Goal: Complete application form

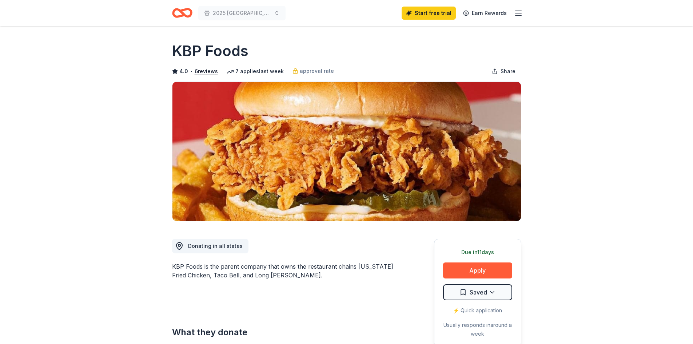
click at [183, 12] on icon "Home" at bounding box center [182, 12] width 20 height 17
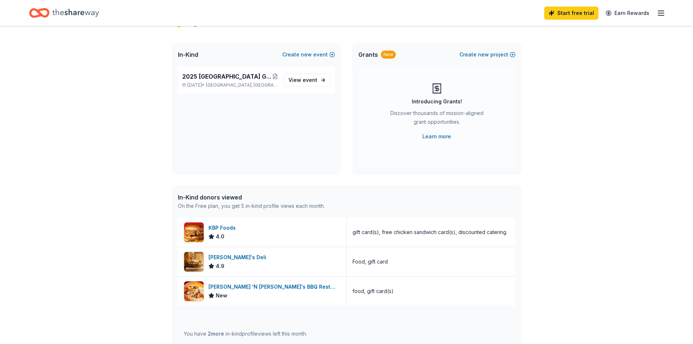
scroll to position [73, 0]
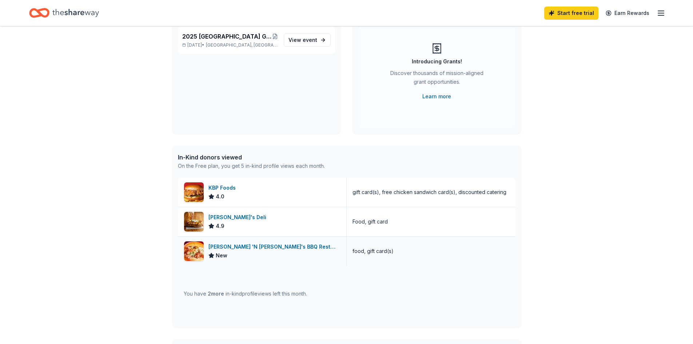
click at [254, 242] on div "Jim 'N Nick's BBQ Restaurant New" at bounding box center [262, 251] width 169 height 29
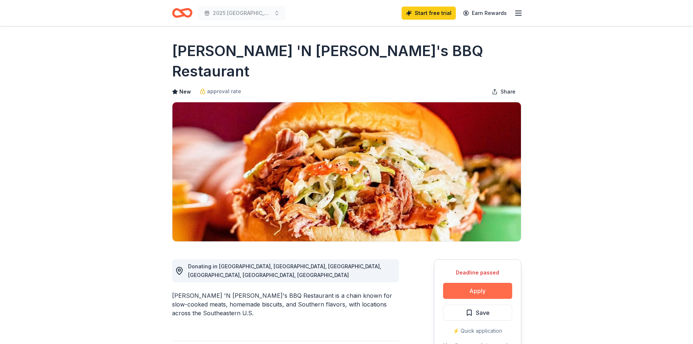
click at [480, 283] on button "Apply" at bounding box center [477, 291] width 69 height 16
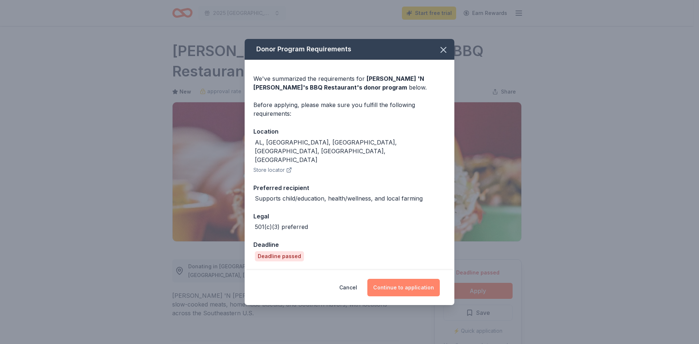
click at [400, 281] on button "Continue to application" at bounding box center [403, 287] width 72 height 17
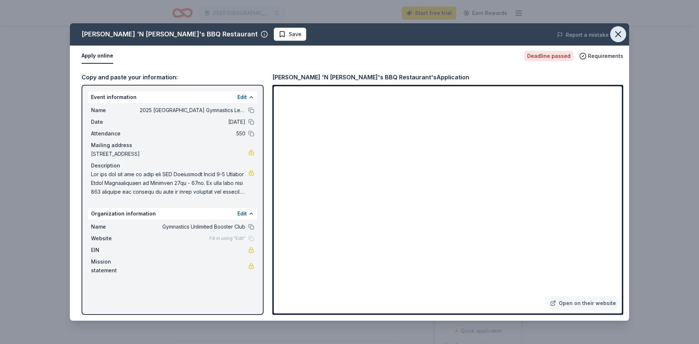
click at [619, 40] on button "button" at bounding box center [618, 34] width 16 height 16
